Goal: Use online tool/utility: Utilize a website feature to perform a specific function

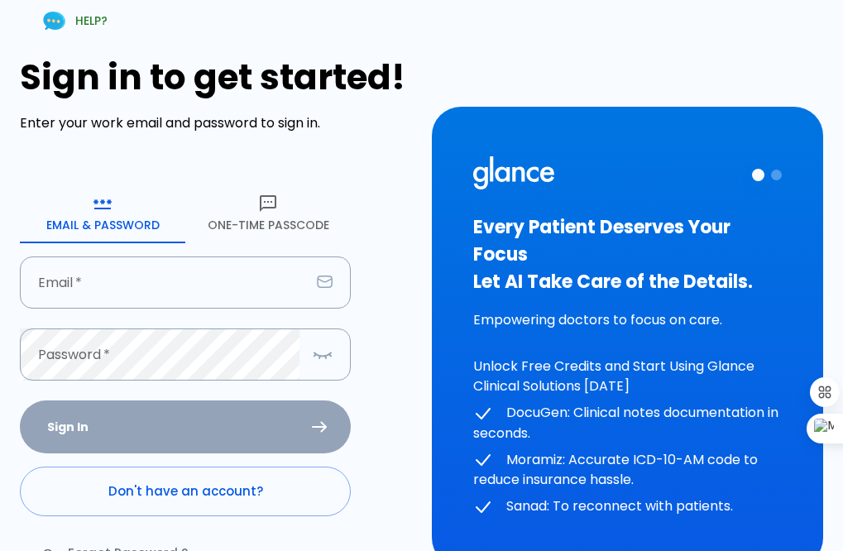
click at [260, 224] on button "One-Time Passcode" at bounding box center [267, 214] width 165 height 60
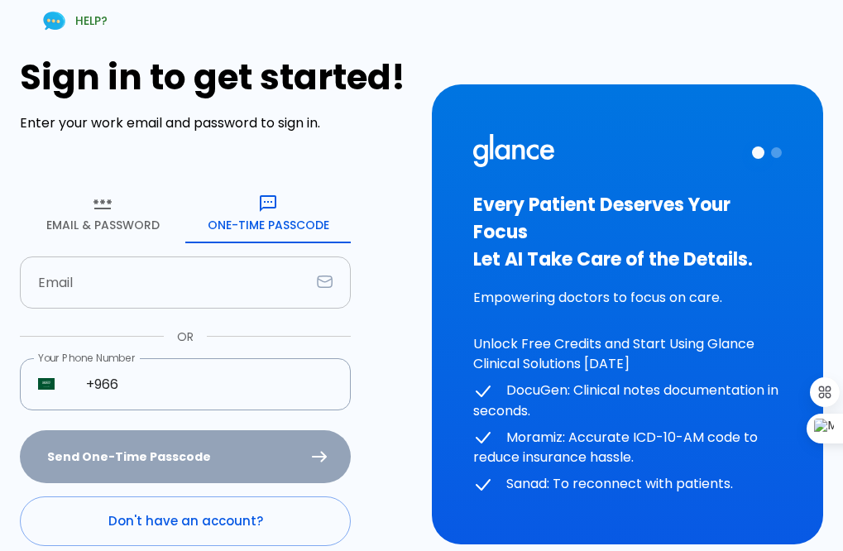
click at [172, 300] on input "text" at bounding box center [165, 282] width 290 height 52
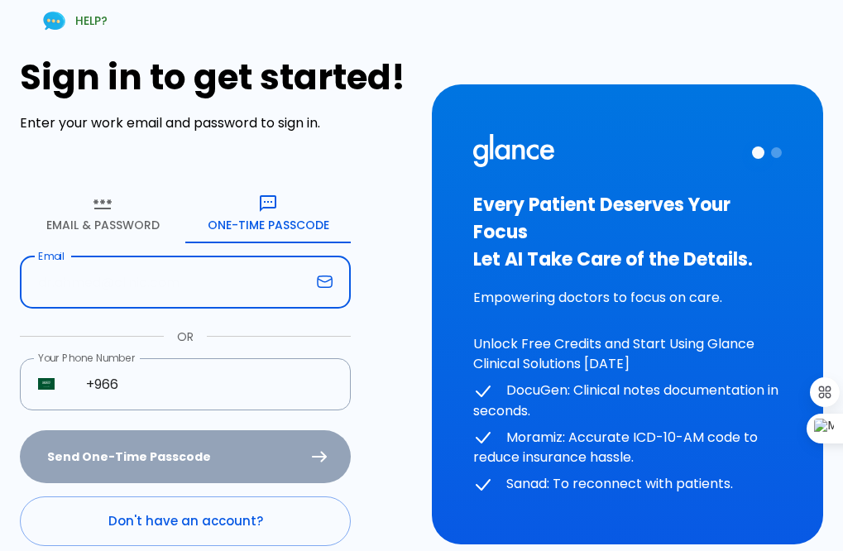
type input "[EMAIL_ADDRESS][DOMAIN_NAME]"
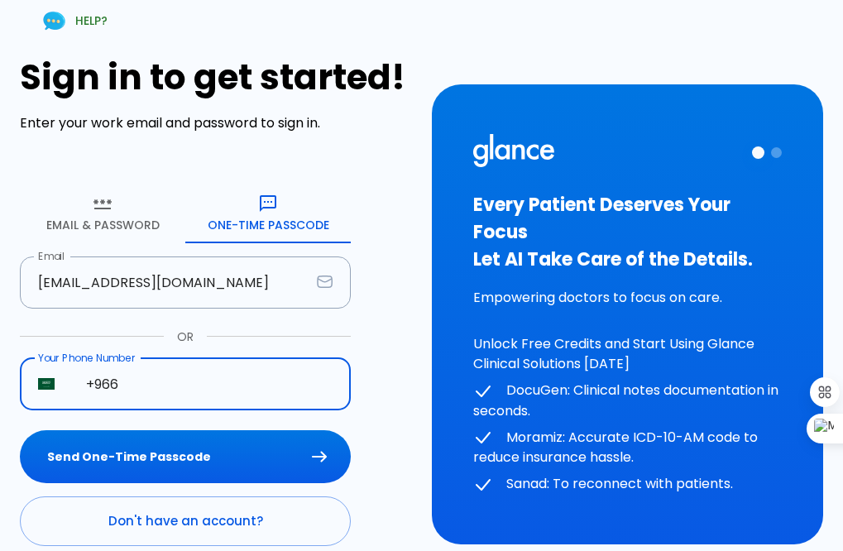
drag, startPoint x: 169, startPoint y: 385, endPoint x: 184, endPoint y: 405, distance: 25.5
click at [169, 385] on input "+966" at bounding box center [209, 384] width 283 height 52
type input "[PHONE_NUMBER]"
click at [189, 456] on button "Send One-Time Passcode" at bounding box center [185, 457] width 331 height 54
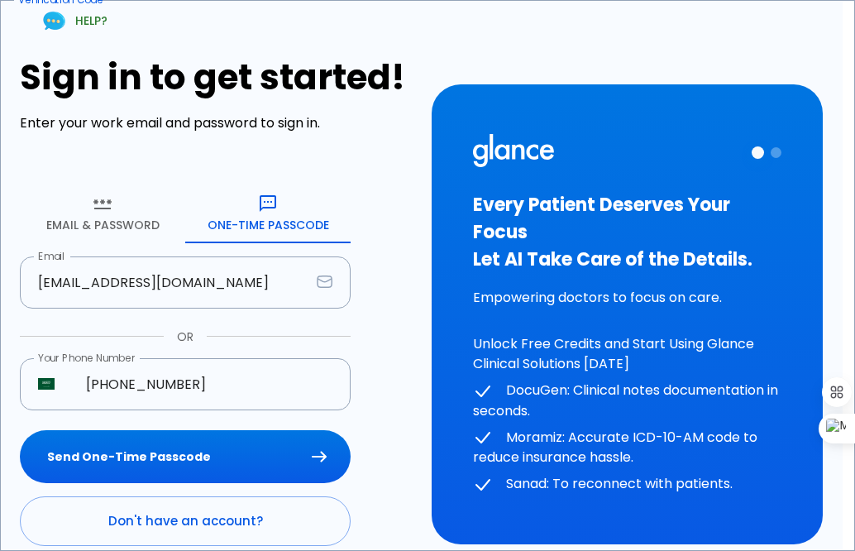
type input "3 8 1 1 8 5"
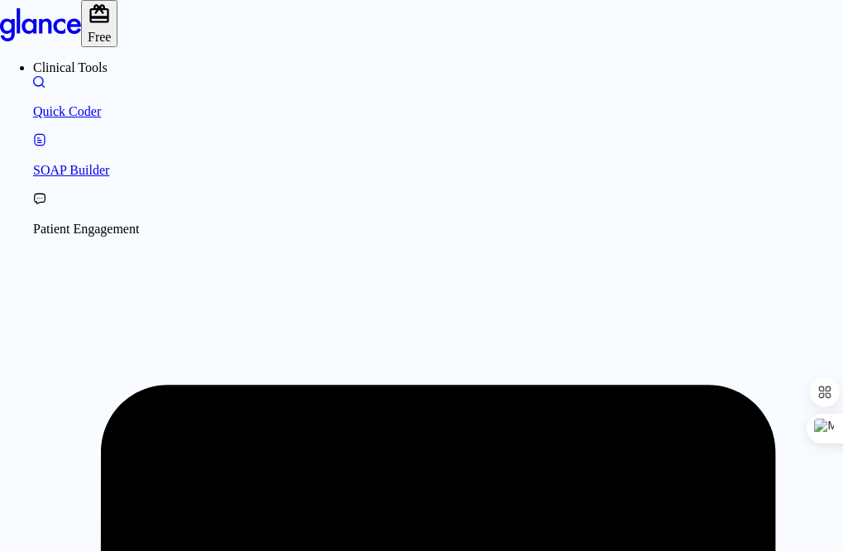
click at [507, 496] on div "[MEDICAL_DATA]" at bounding box center [518, 488] width 110 height 15
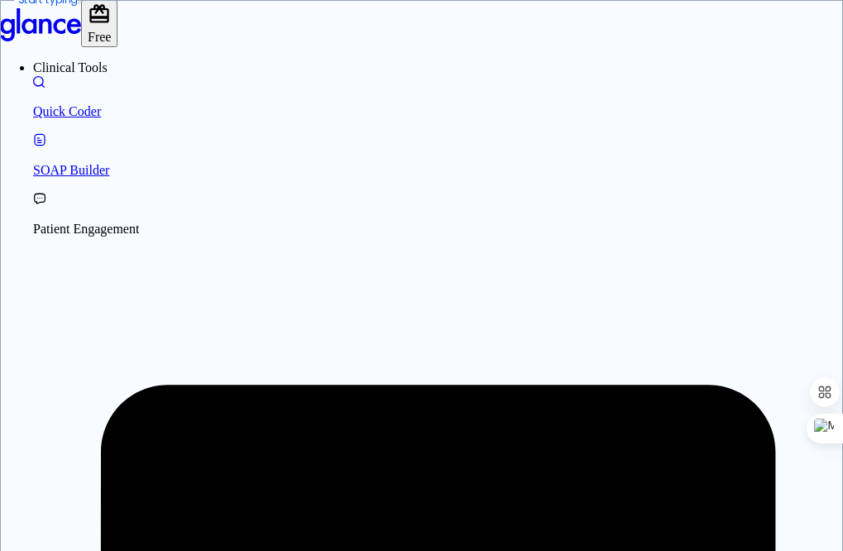
type textarea "t"
drag, startPoint x: 588, startPoint y: 413, endPoint x: 597, endPoint y: 413, distance: 9.1
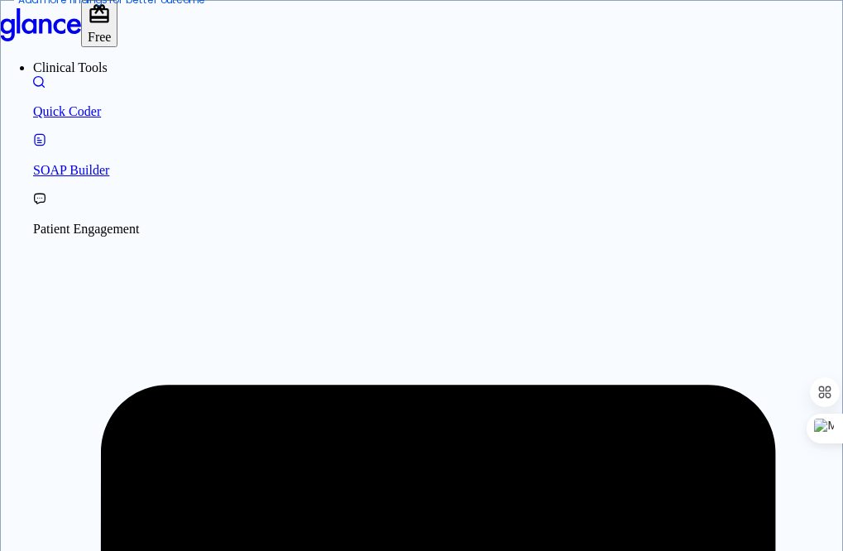
type textarea "scrutal pain, [MEDICAL_DATA], [MEDICAL_DATA], pain management"
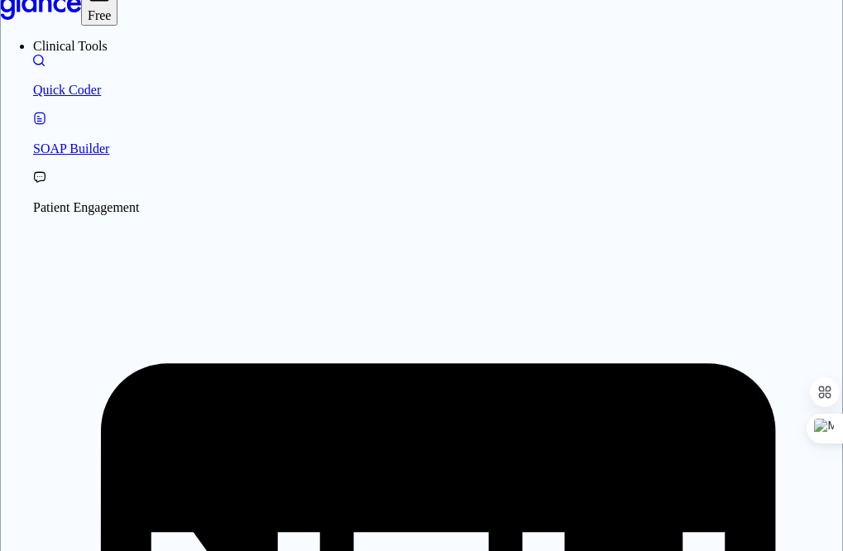
scroll to position [40, 0]
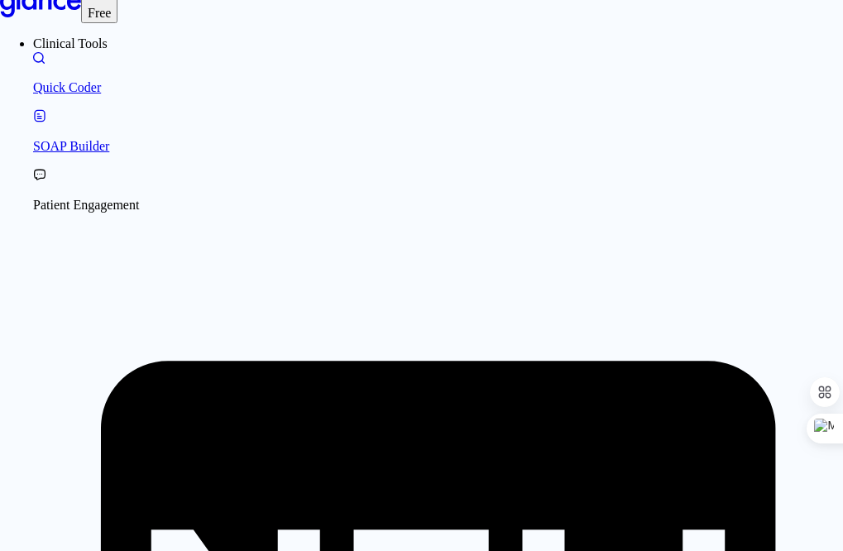
scroll to position [0, 0]
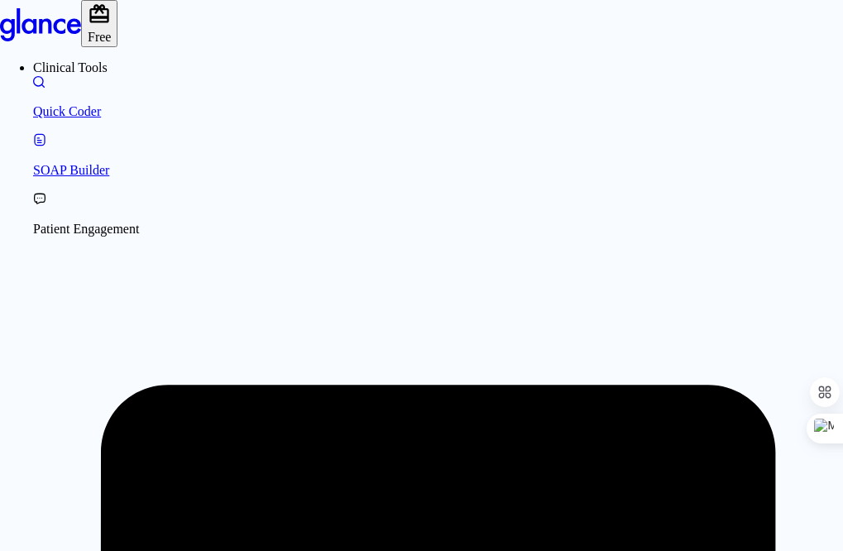
scroll to position [83, 0]
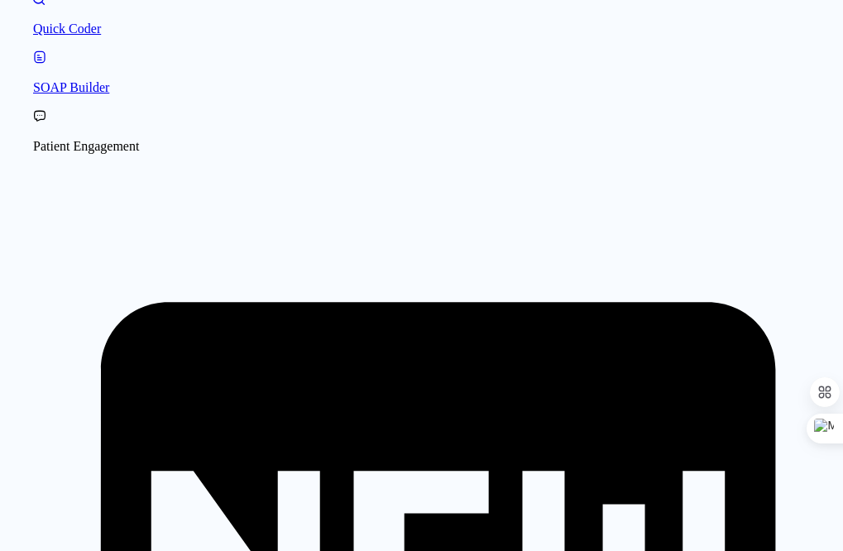
drag, startPoint x: 495, startPoint y: 222, endPoint x: 563, endPoint y: 293, distance: 98.3
